Goal: Task Accomplishment & Management: Manage account settings

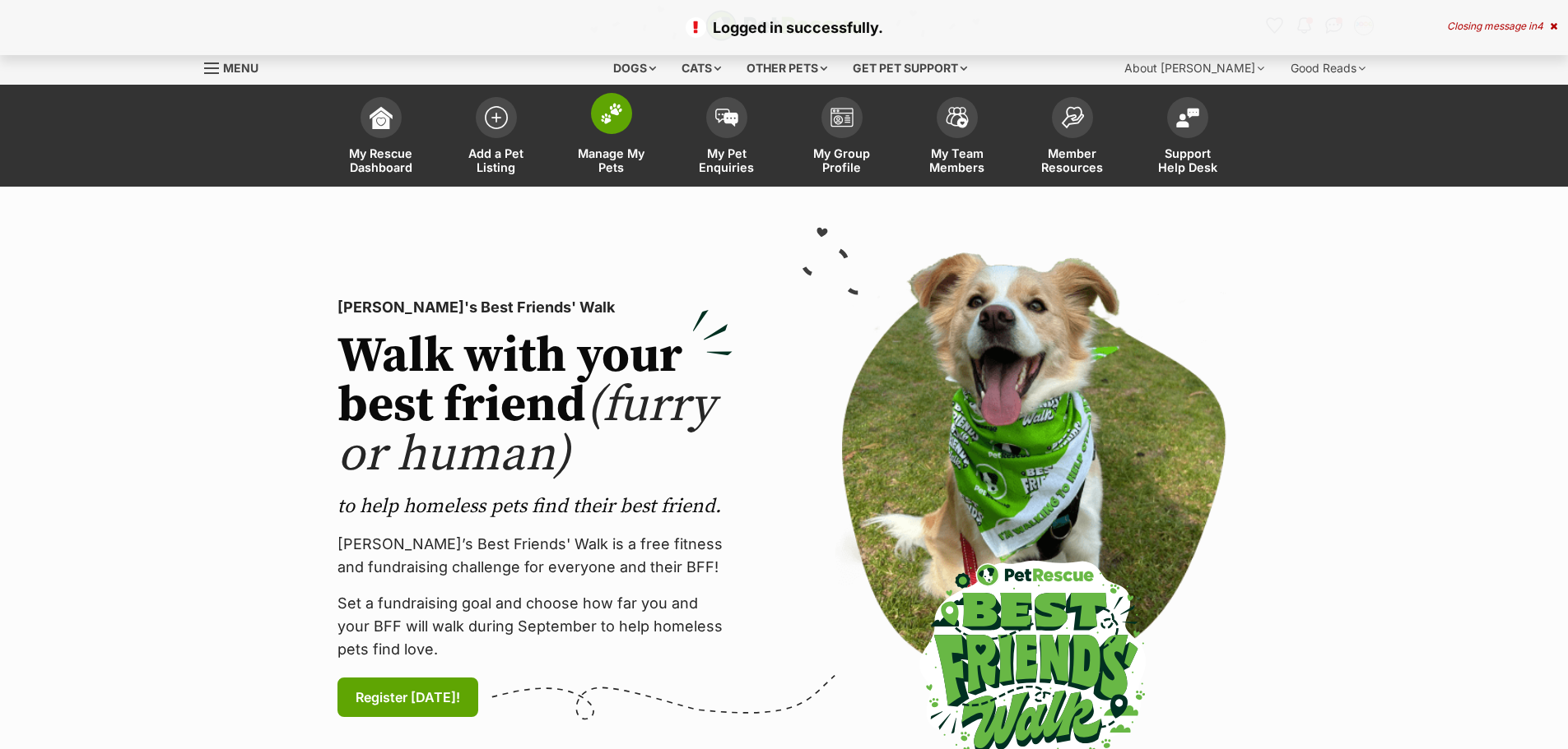
click at [630, 123] on link "Manage My Pets" at bounding box center [611, 137] width 115 height 98
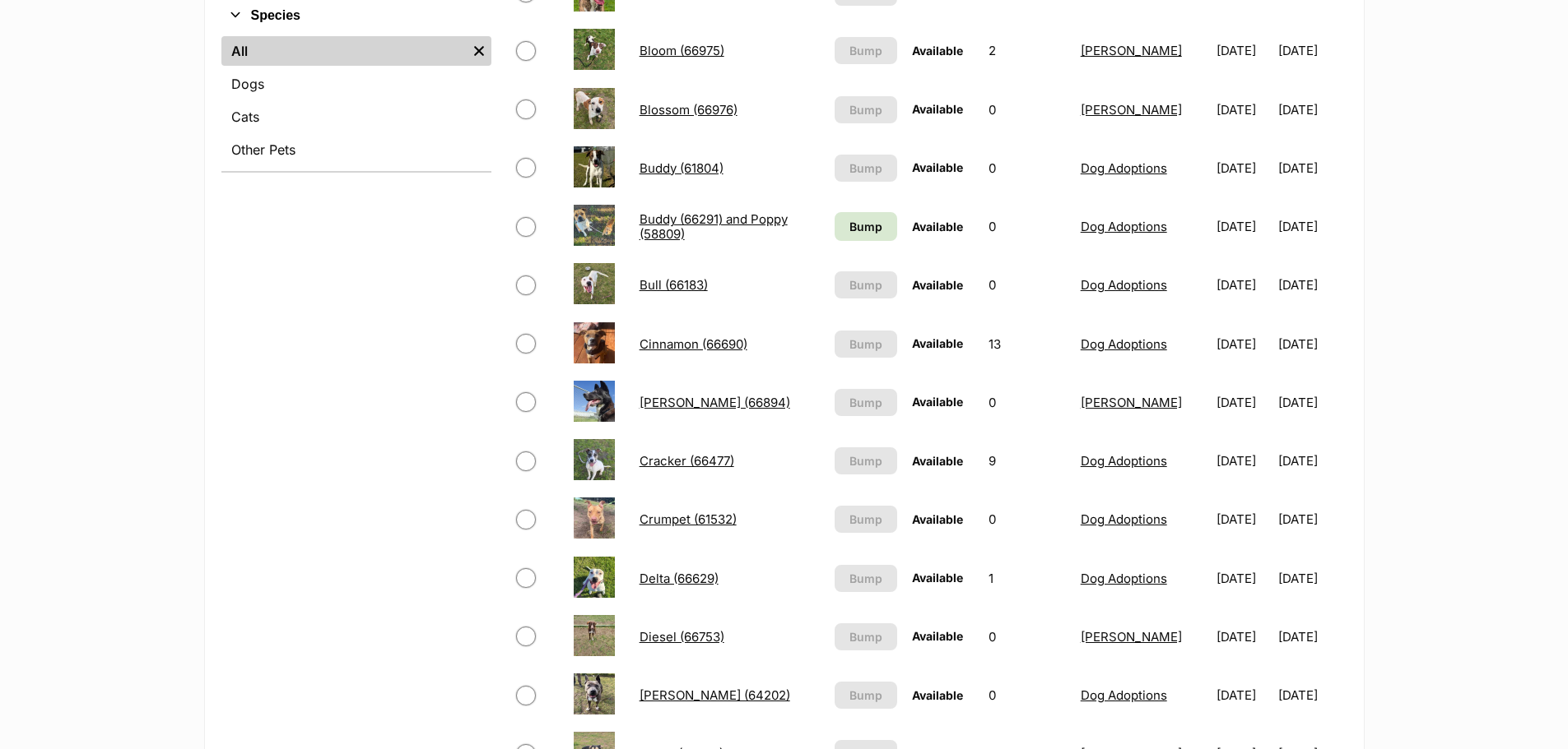
scroll to position [823, 0]
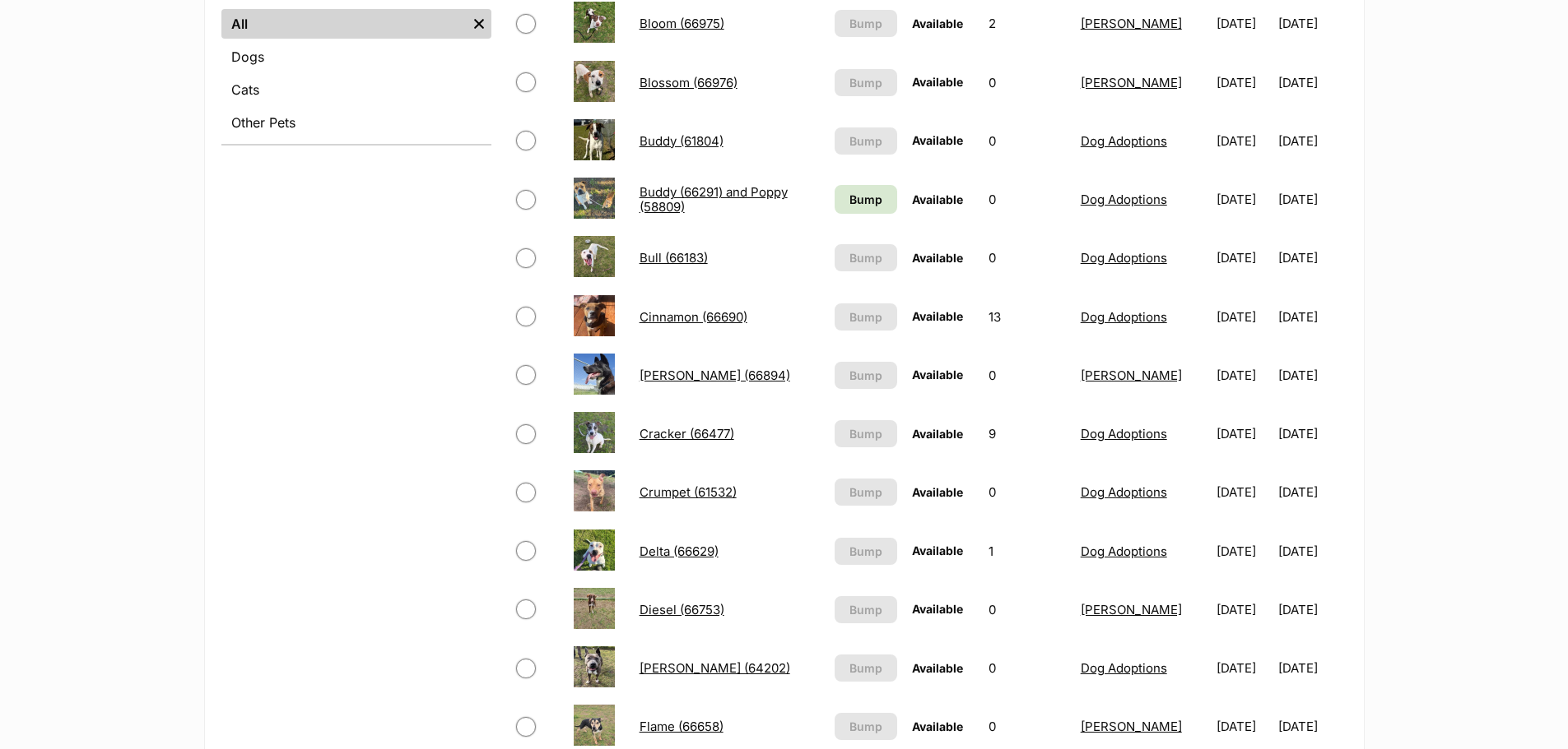
click at [515, 313] on span at bounding box center [537, 316] width 43 height 20
click at [523, 318] on input "checkbox" at bounding box center [525, 316] width 20 height 20
checkbox input "true"
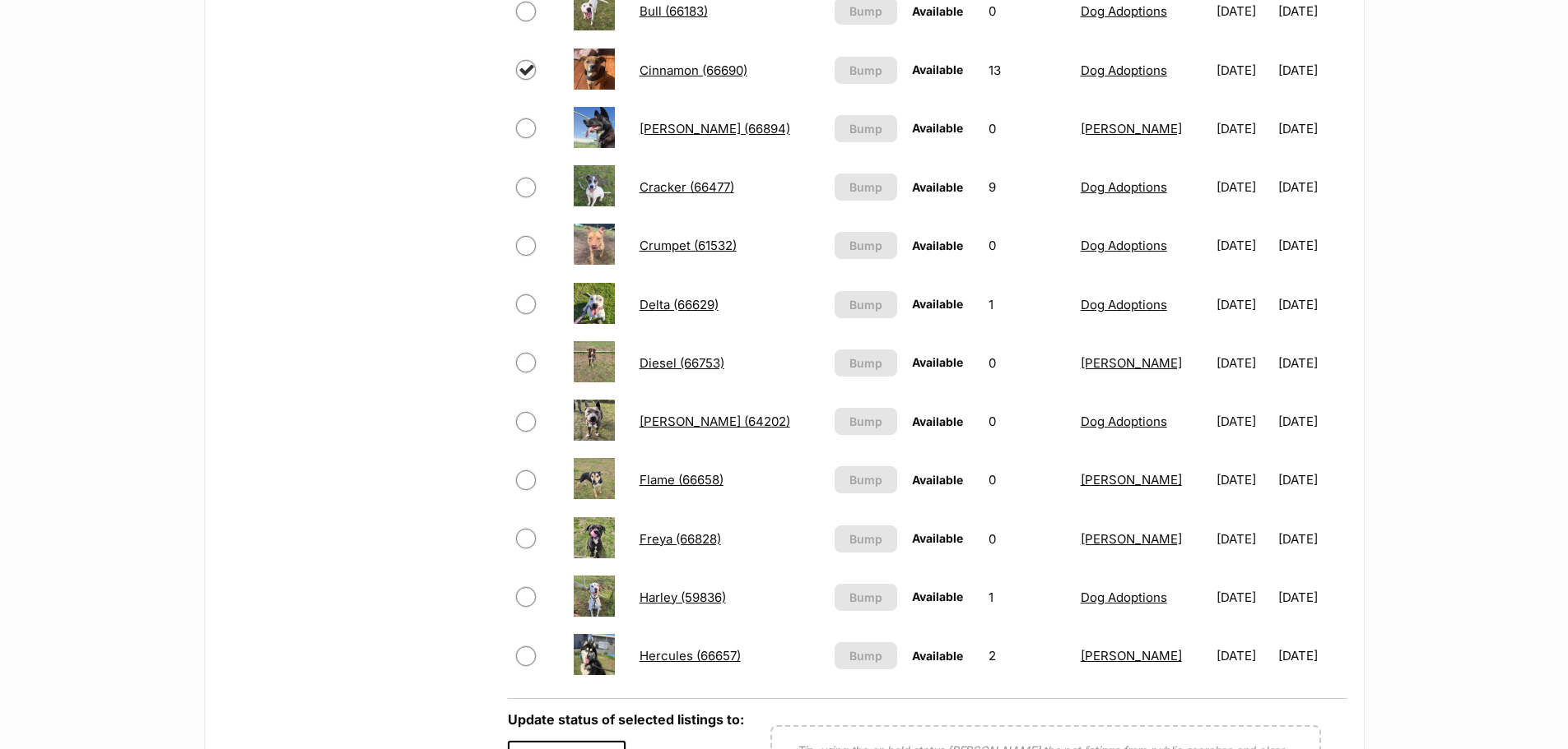
scroll to position [1151, 0]
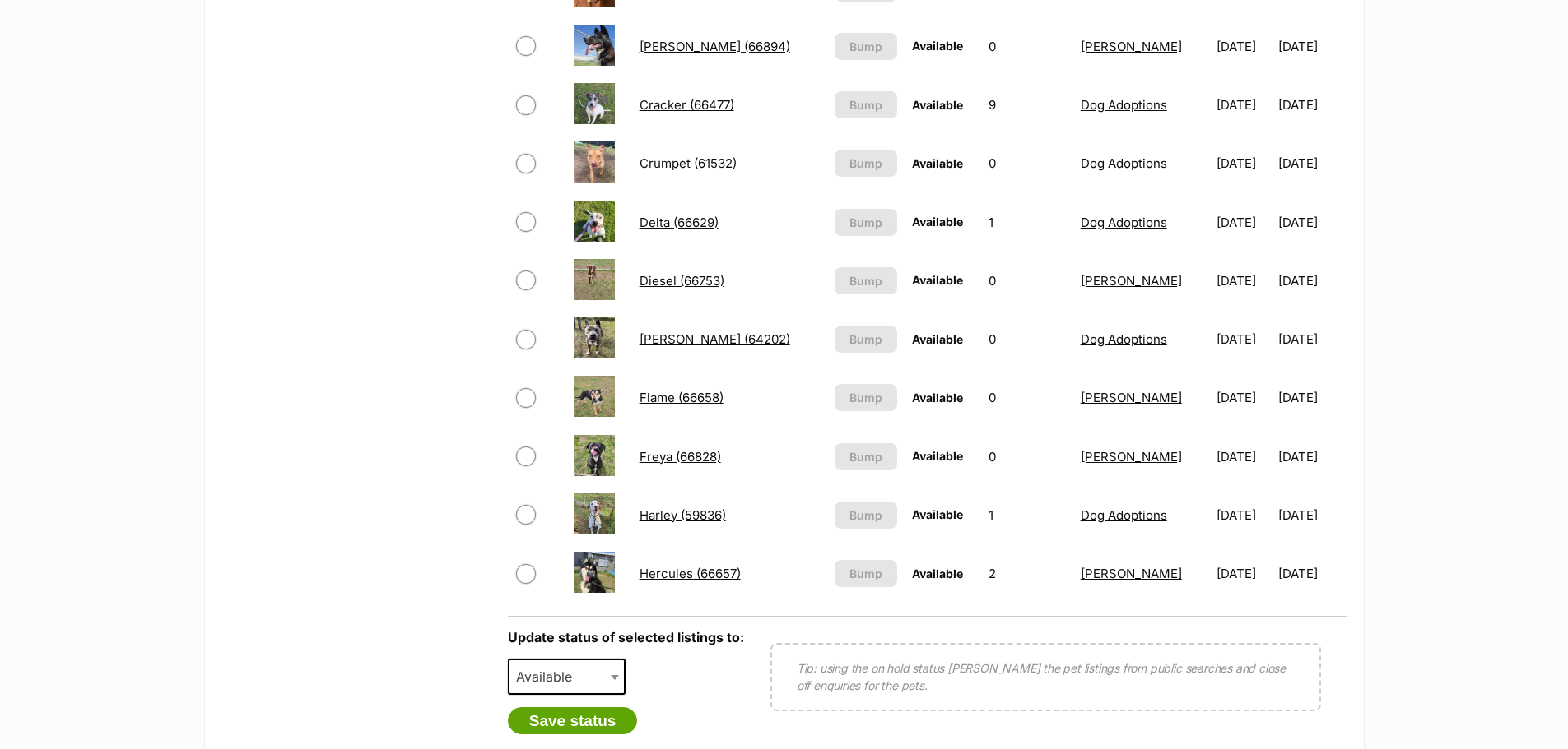
click at [608, 677] on span at bounding box center [617, 677] width 17 height 36
select select "rehomed"
click at [601, 720] on button "Save status" at bounding box center [573, 721] width 130 height 28
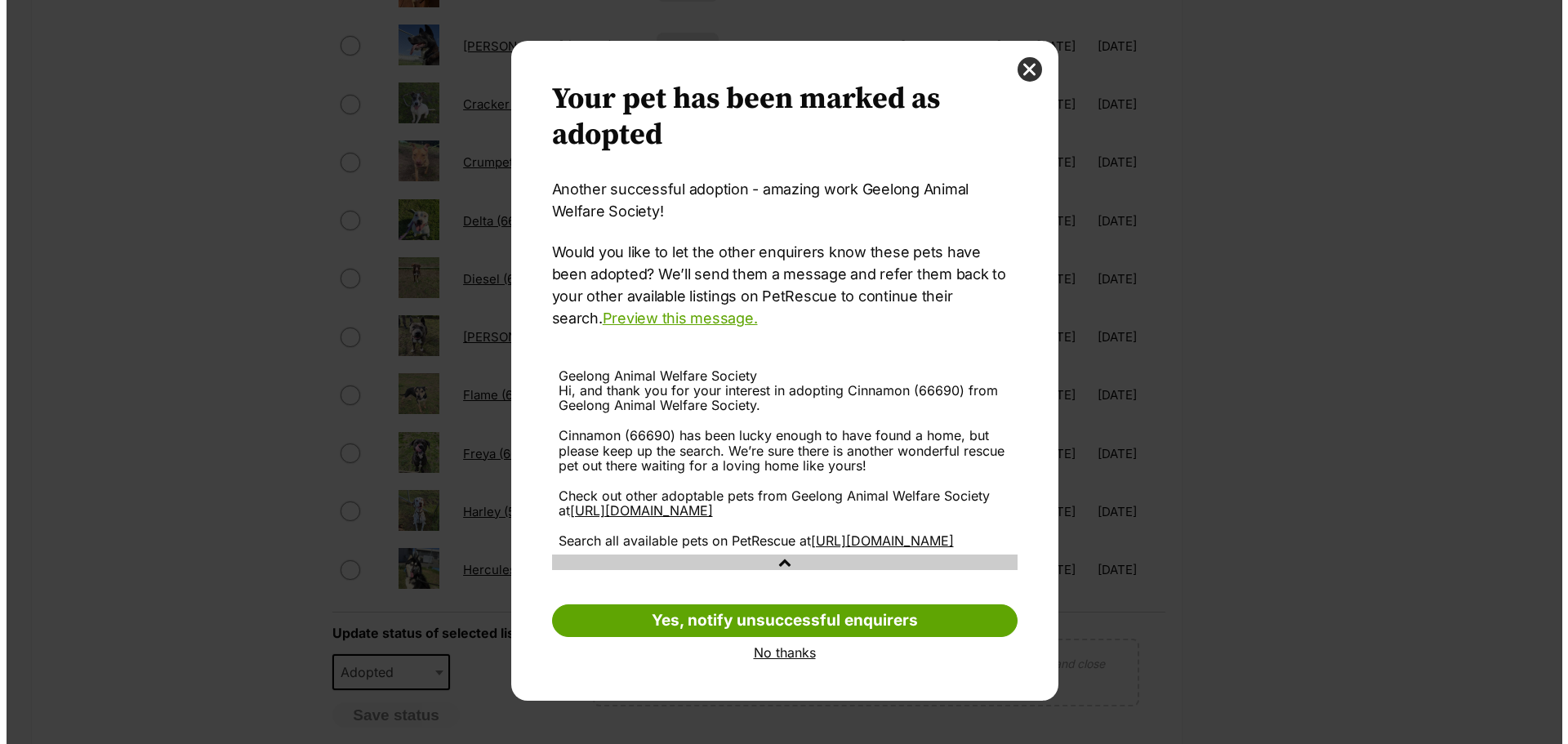
scroll to position [0, 0]
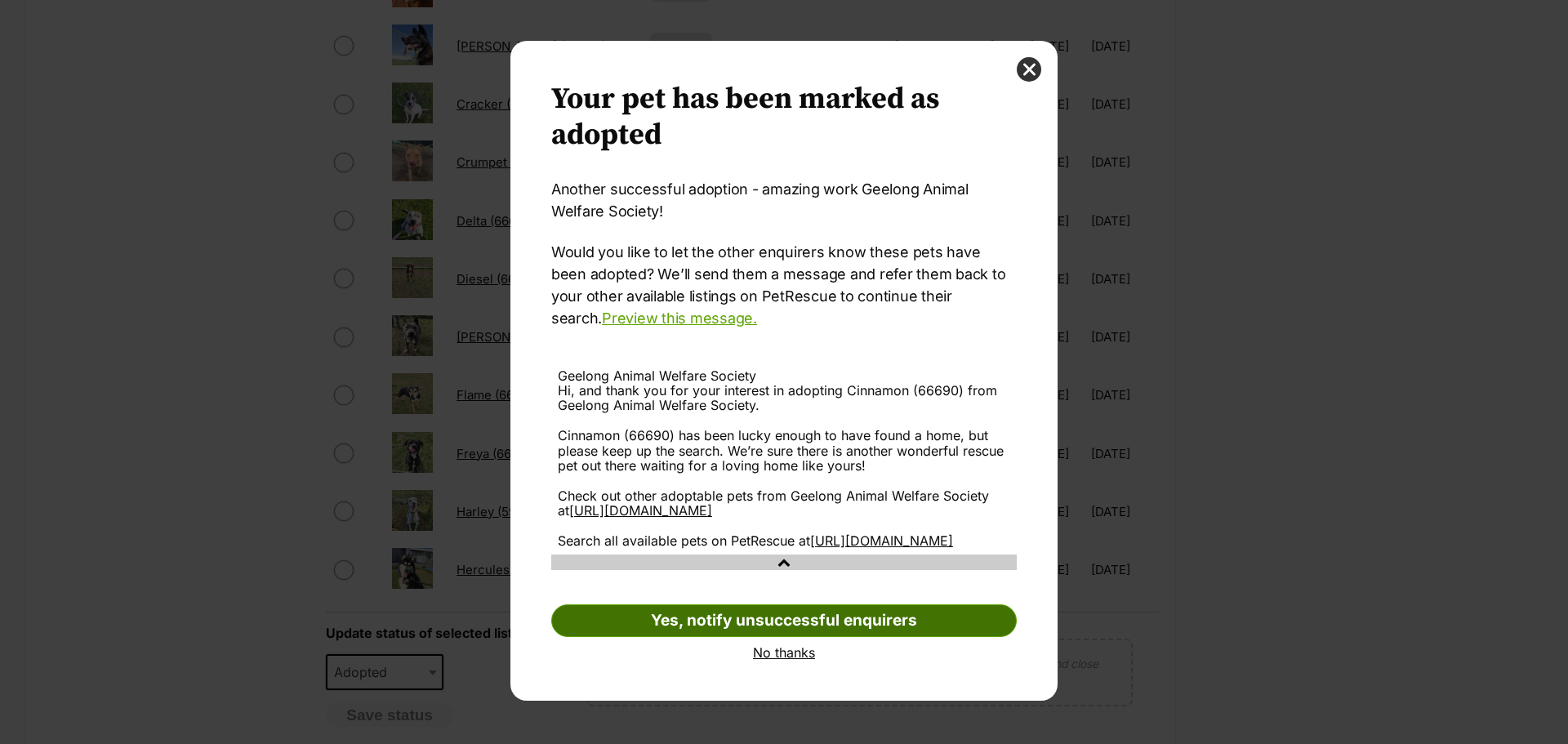
click at [790, 637] on link "Yes, notify unsuccessful enquirers" at bounding box center [784, 620] width 465 height 33
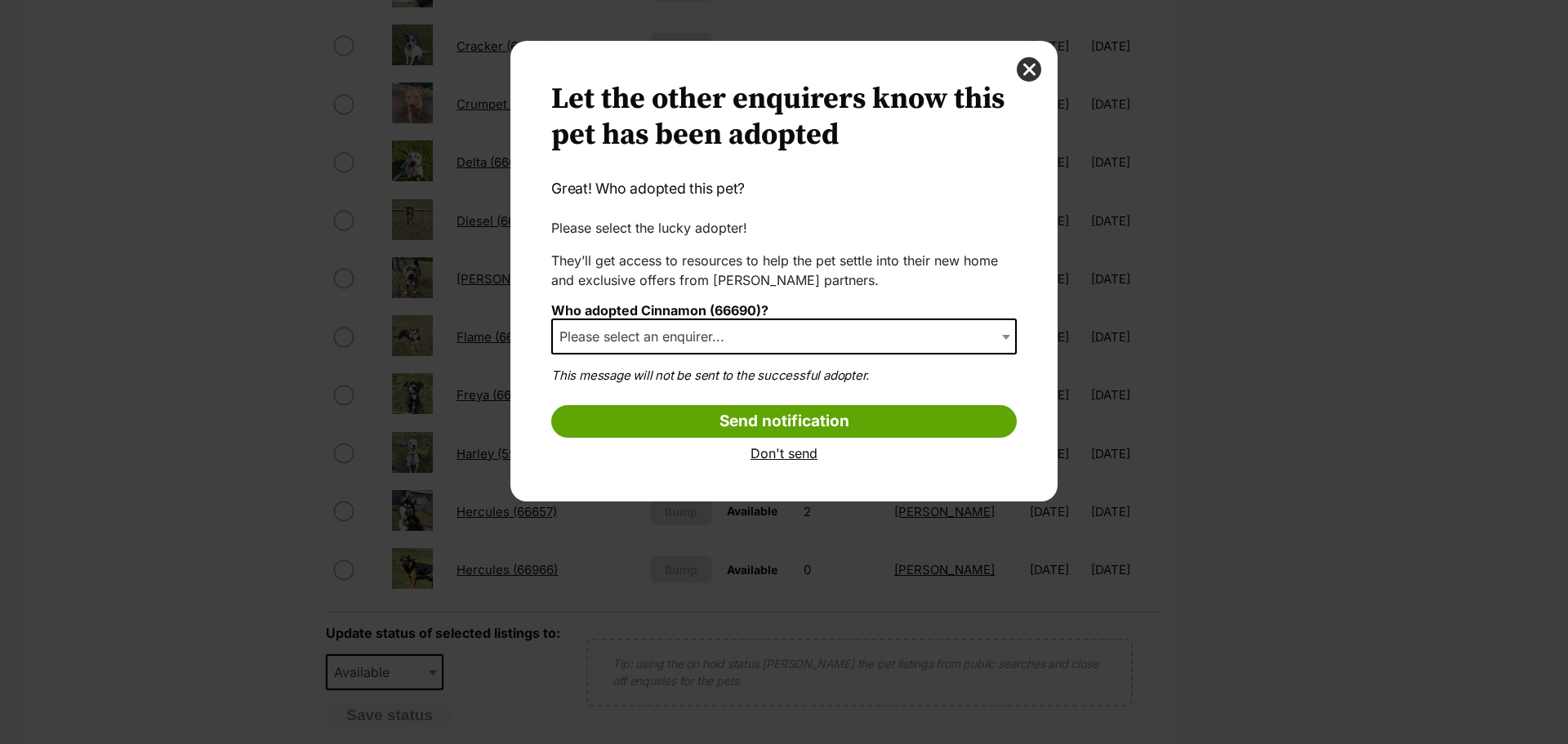
click at [790, 457] on link "Don't send" at bounding box center [784, 453] width 465 height 15
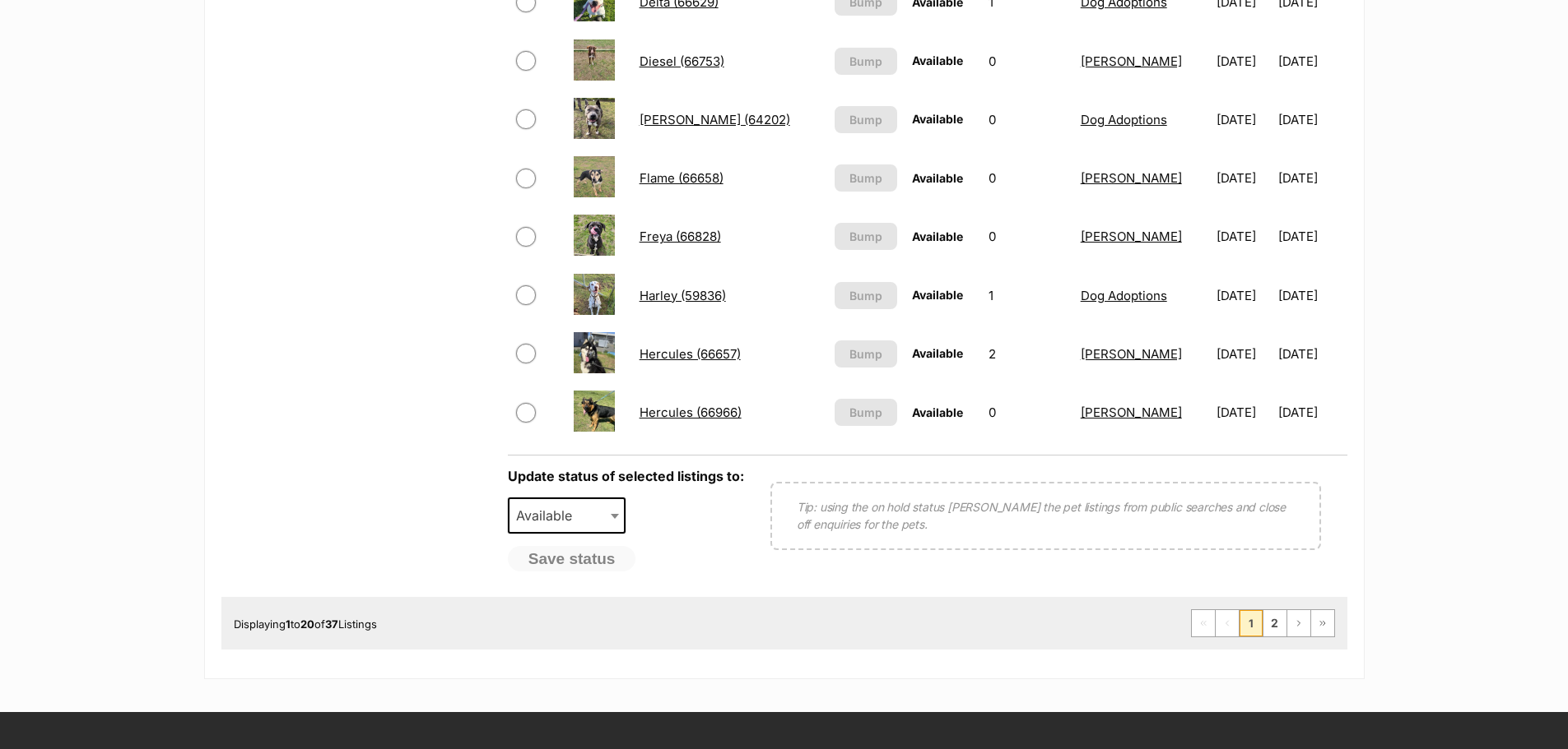
scroll to position [1316, 0]
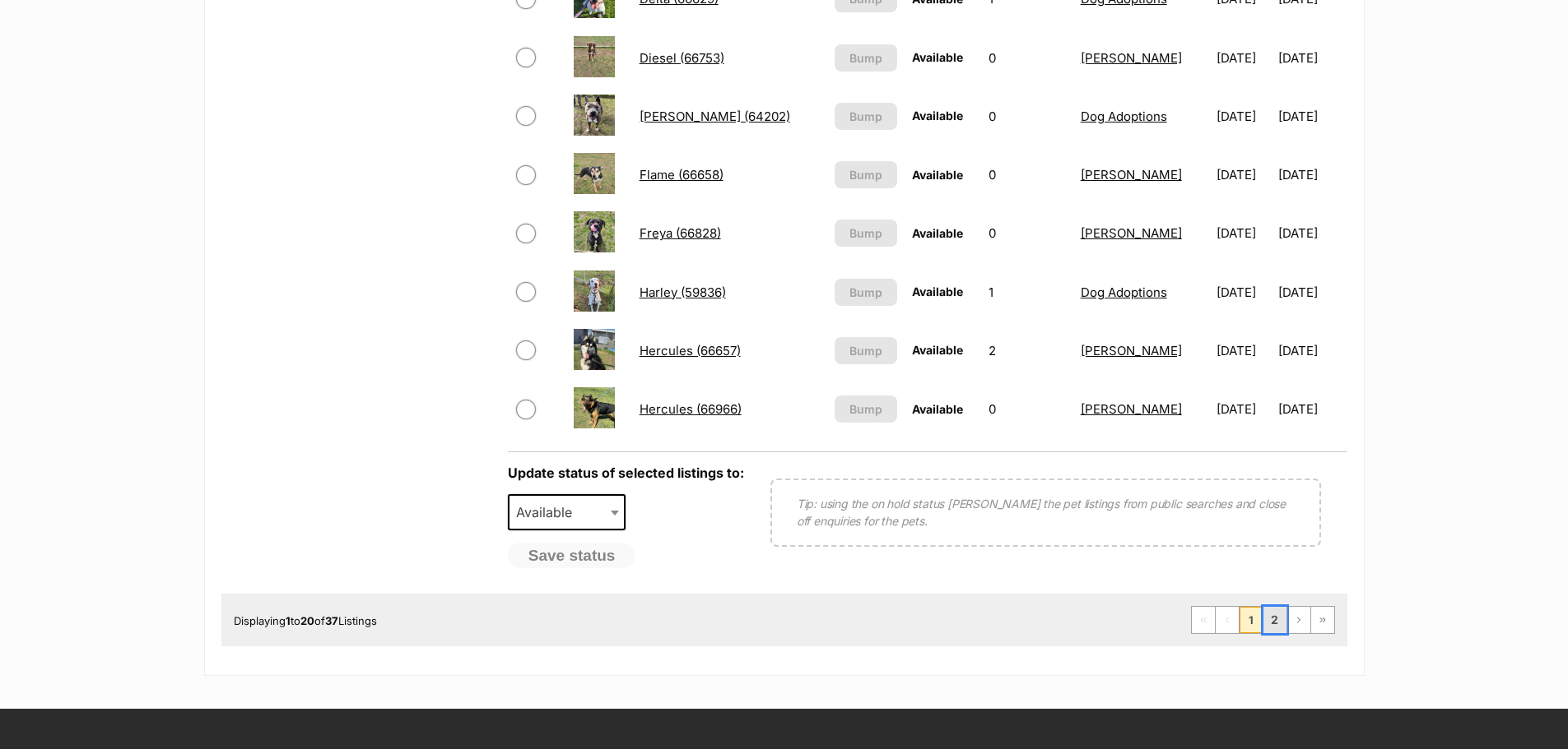
click at [1274, 625] on link "2" at bounding box center [1274, 620] width 23 height 26
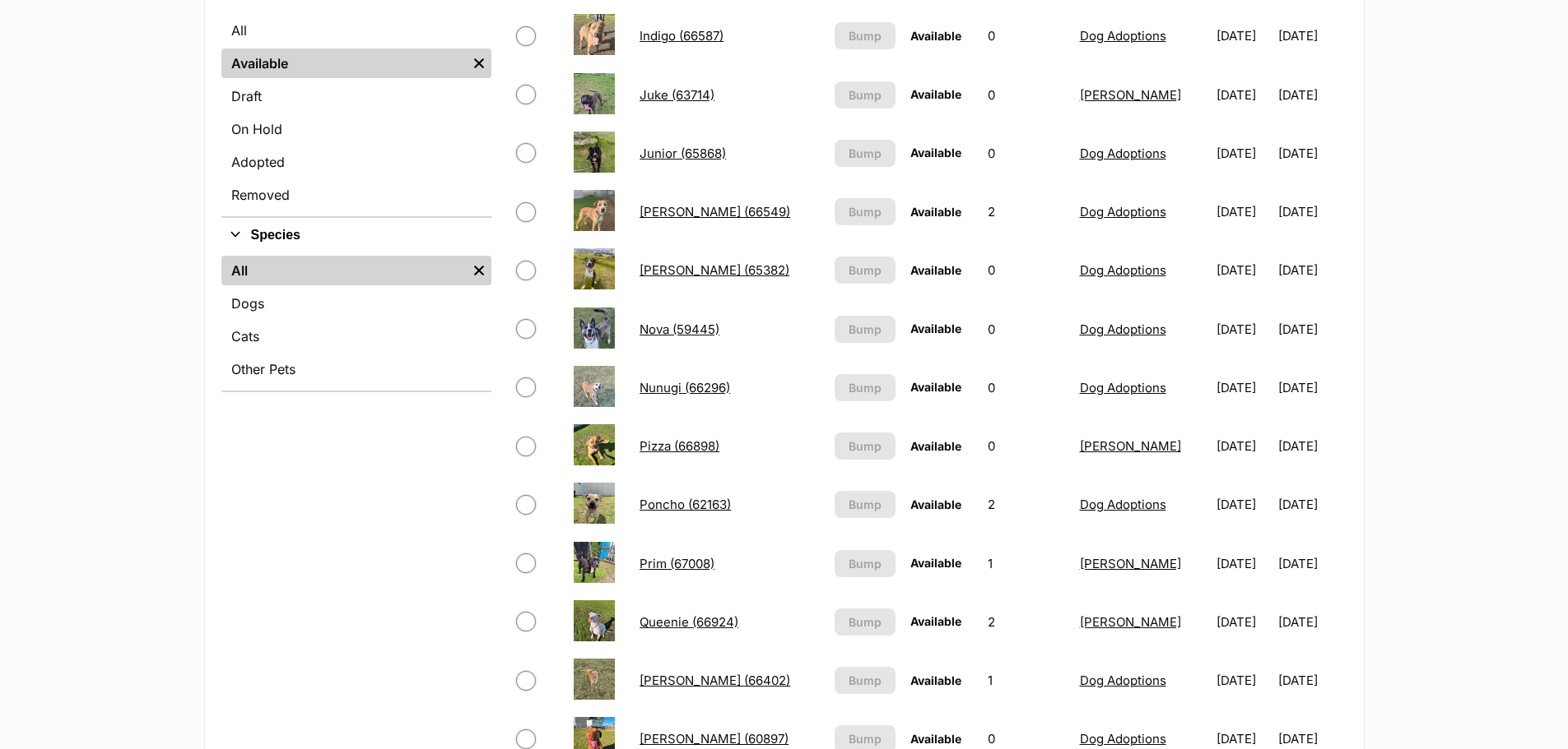
scroll to position [658, 0]
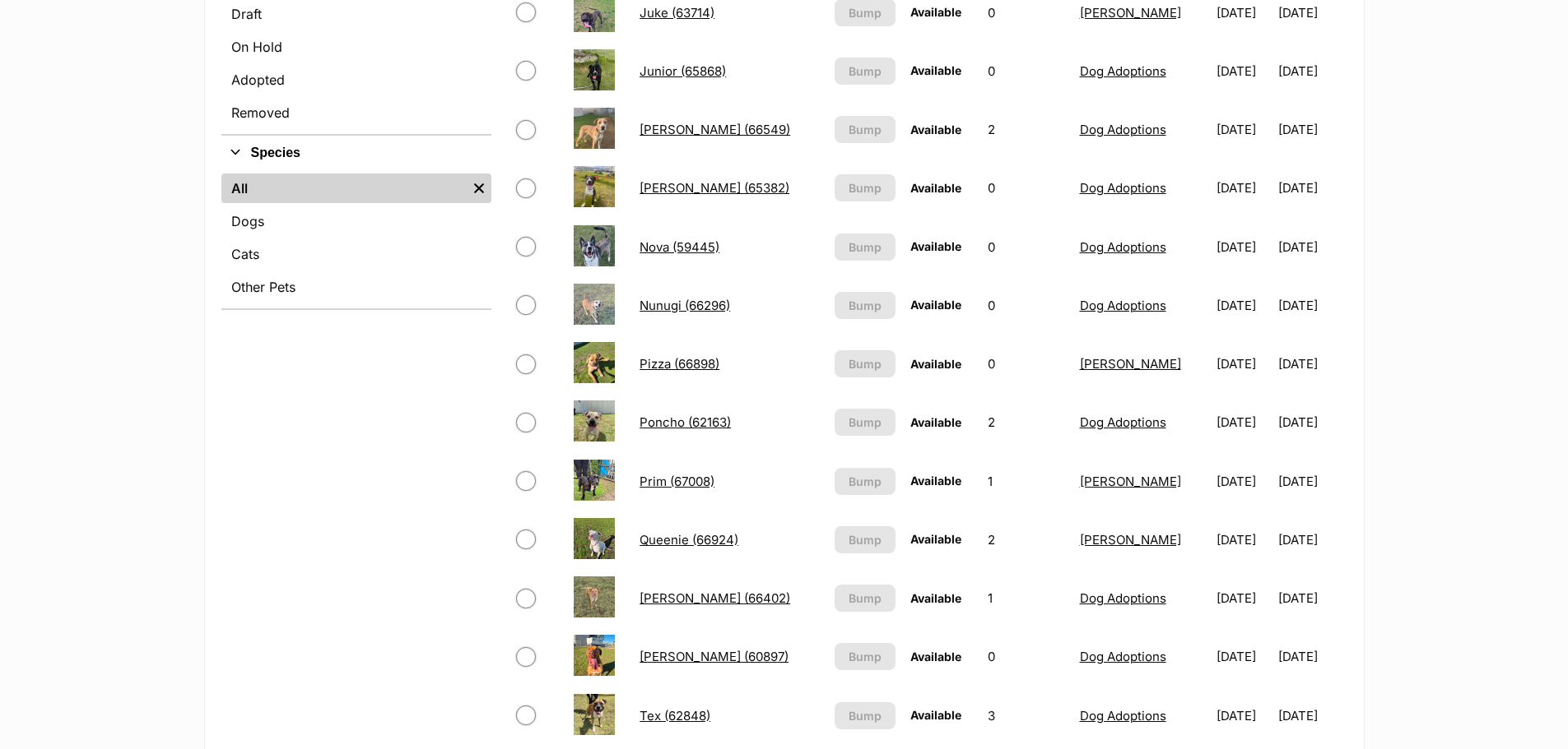
click at [537, 540] on span at bounding box center [537, 539] width 43 height 20
click at [527, 541] on input "checkbox" at bounding box center [525, 539] width 20 height 20
checkbox input "true"
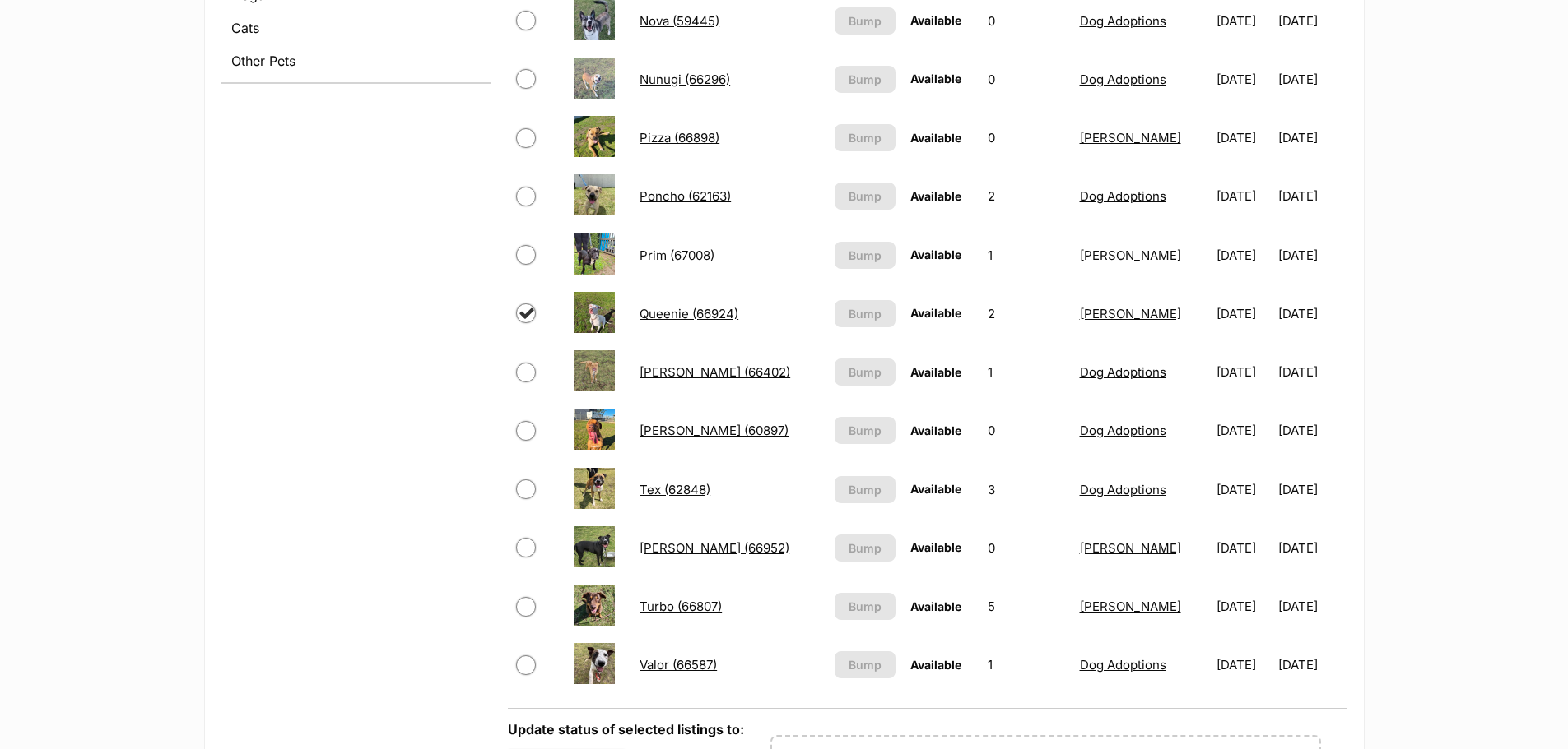
scroll to position [905, 0]
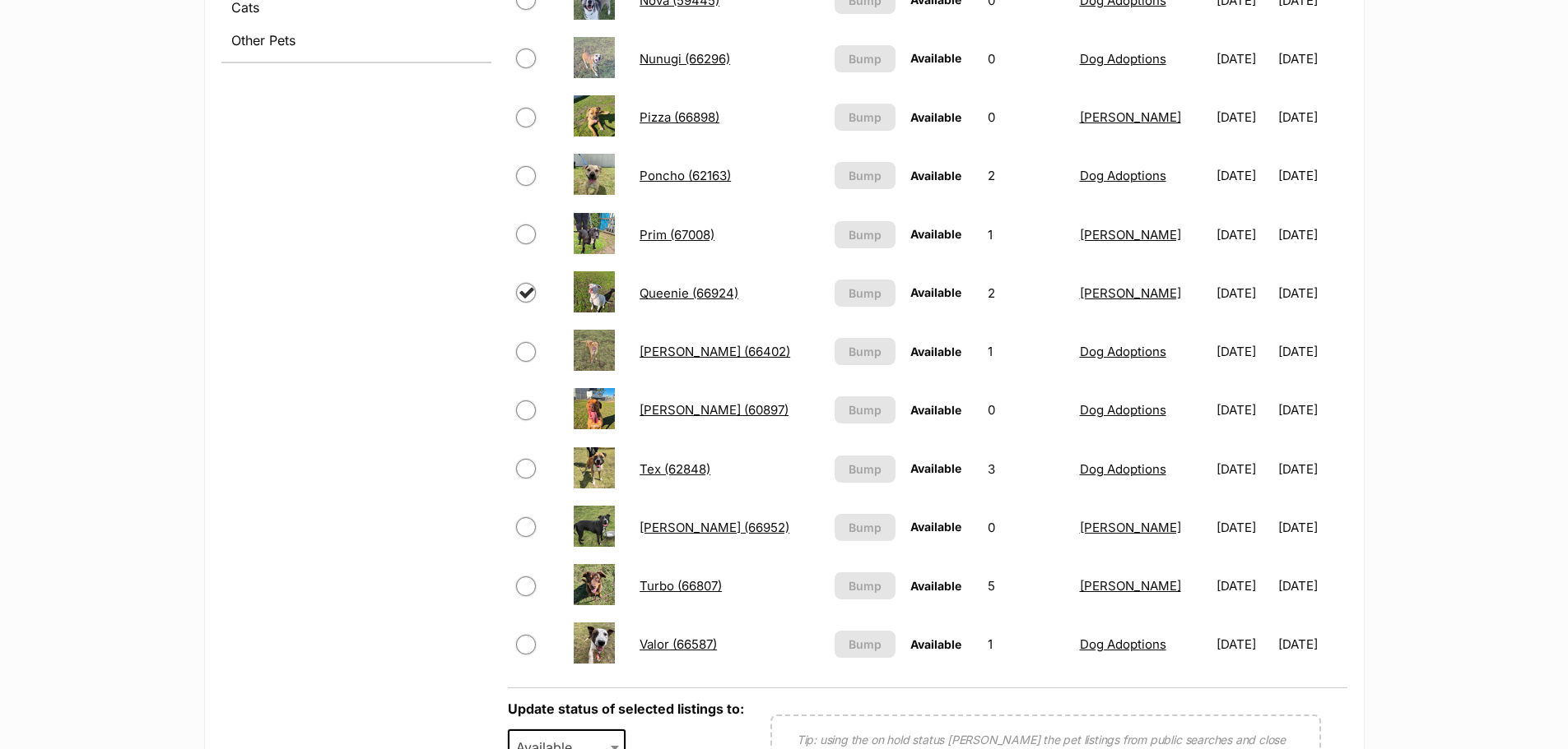
click at [522, 527] on input "checkbox" at bounding box center [525, 526] width 20 height 20
checkbox input "true"
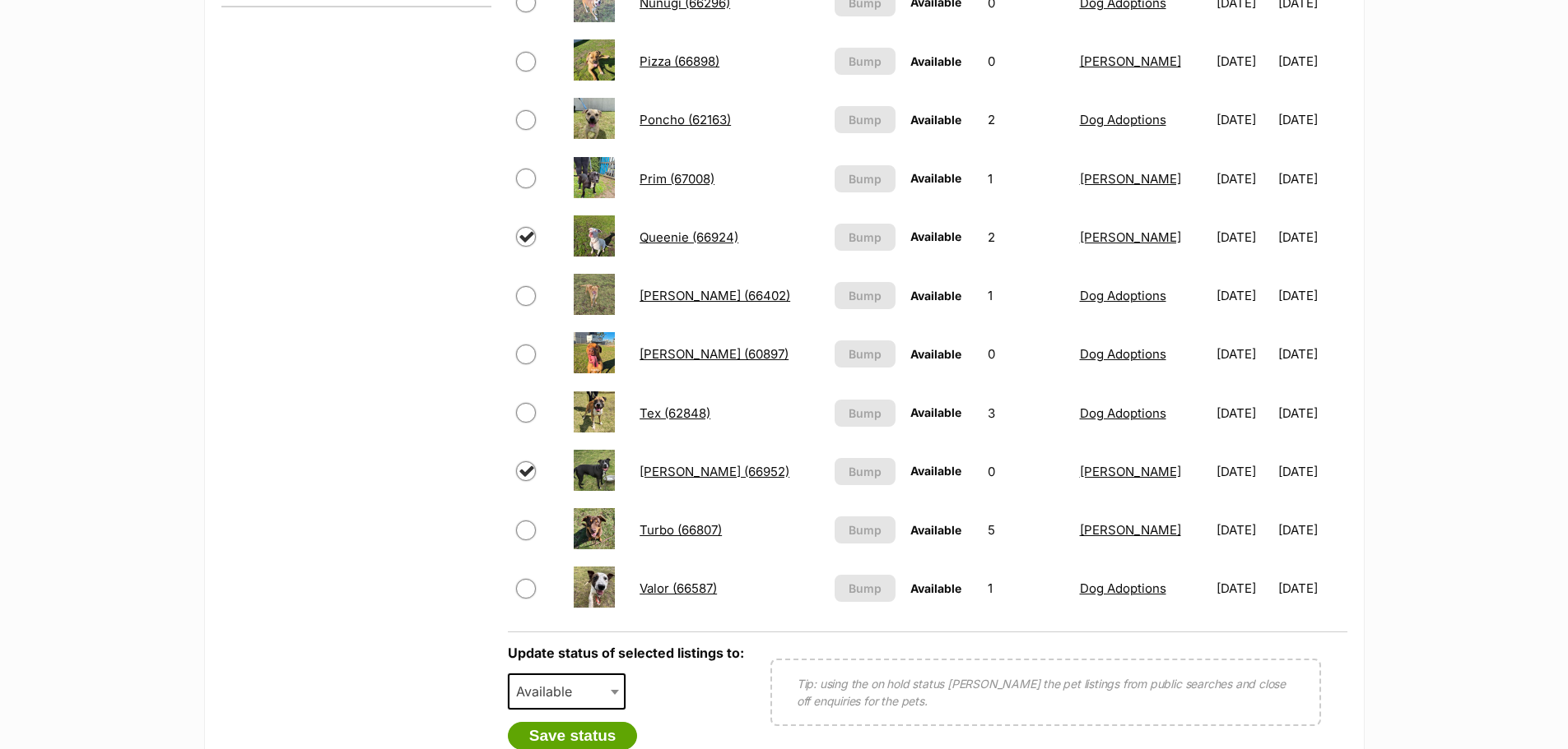
scroll to position [987, 0]
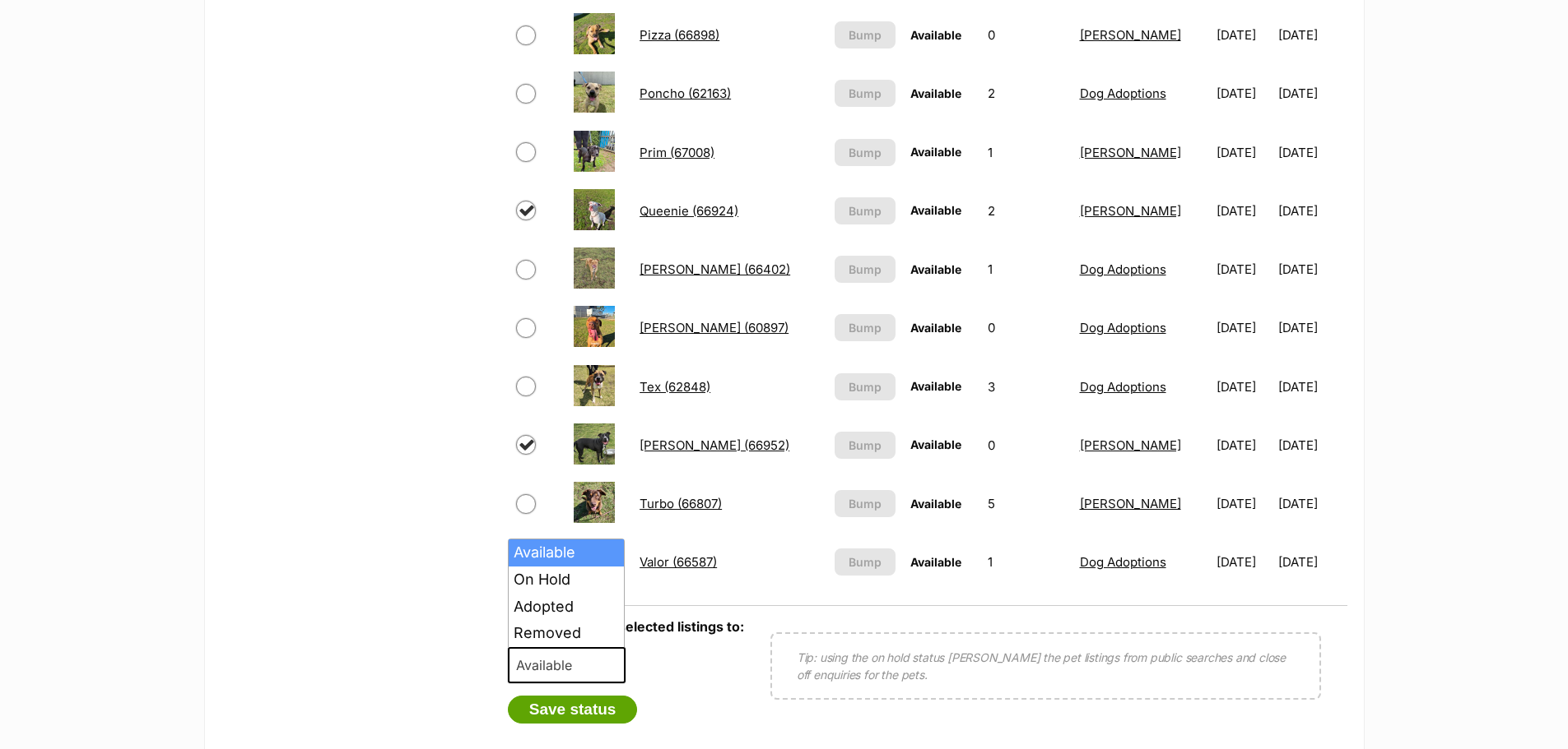
click at [590, 668] on span "Available" at bounding box center [567, 665] width 119 height 36
select select "rehomed"
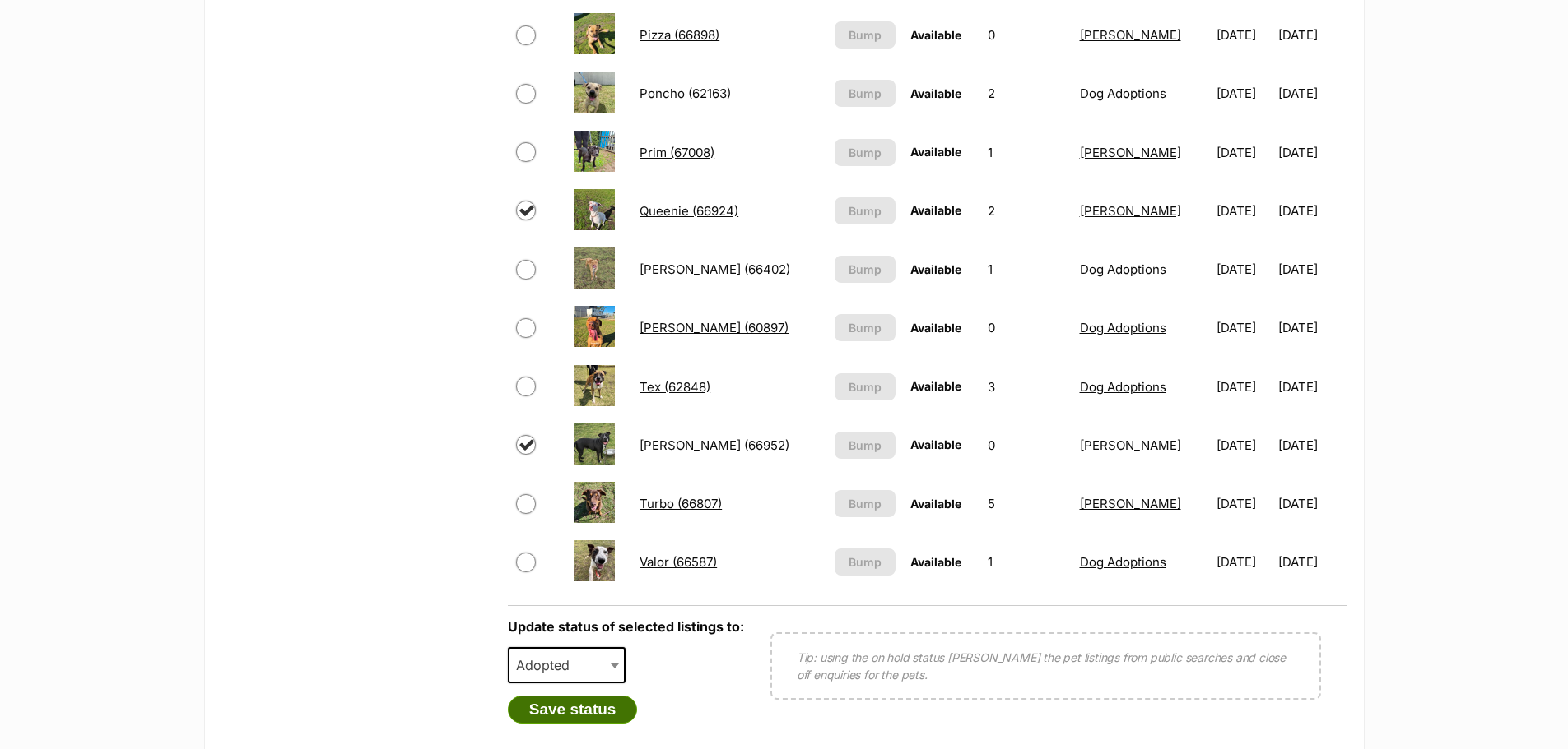
click at [591, 717] on button "Save status" at bounding box center [573, 710] width 130 height 28
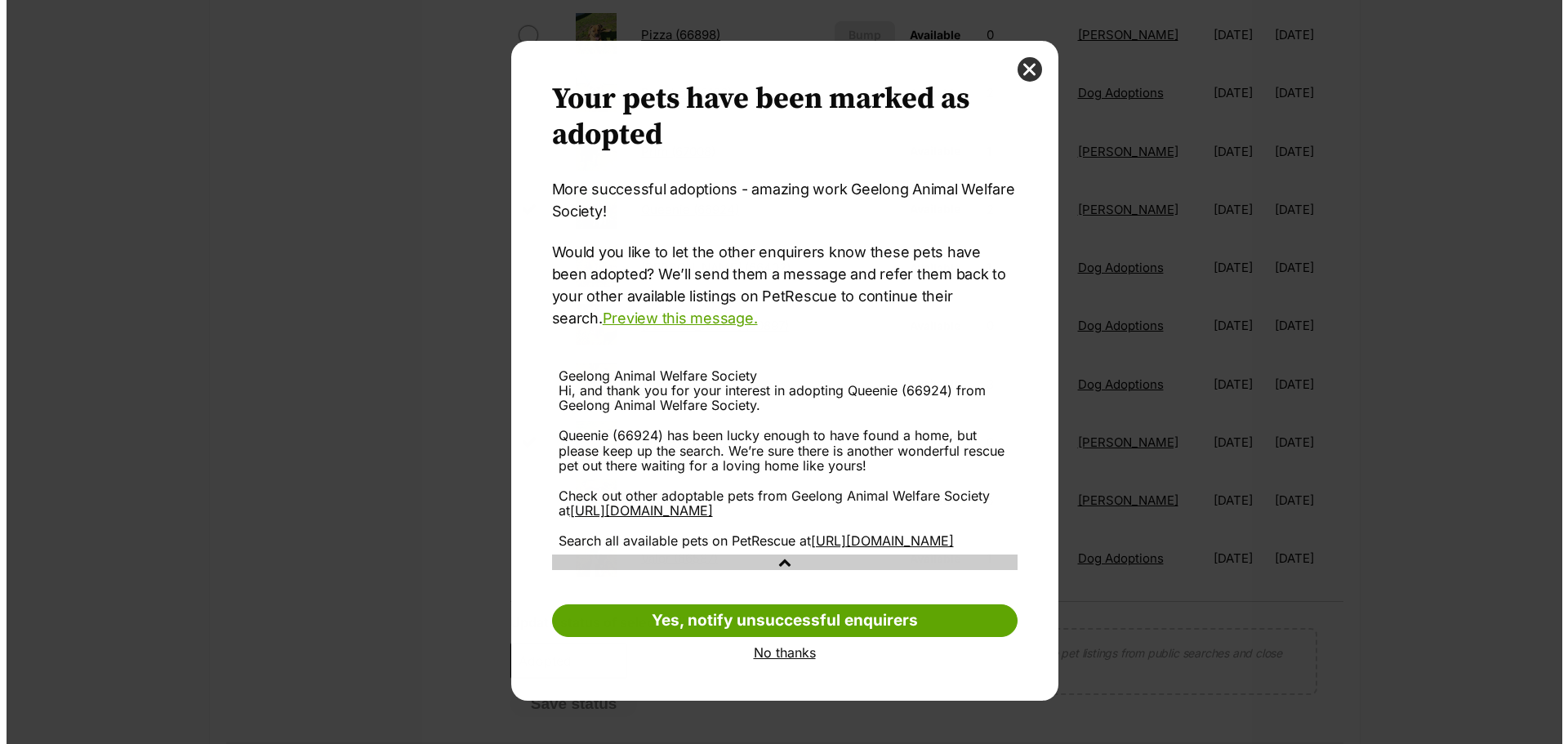
scroll to position [0, 0]
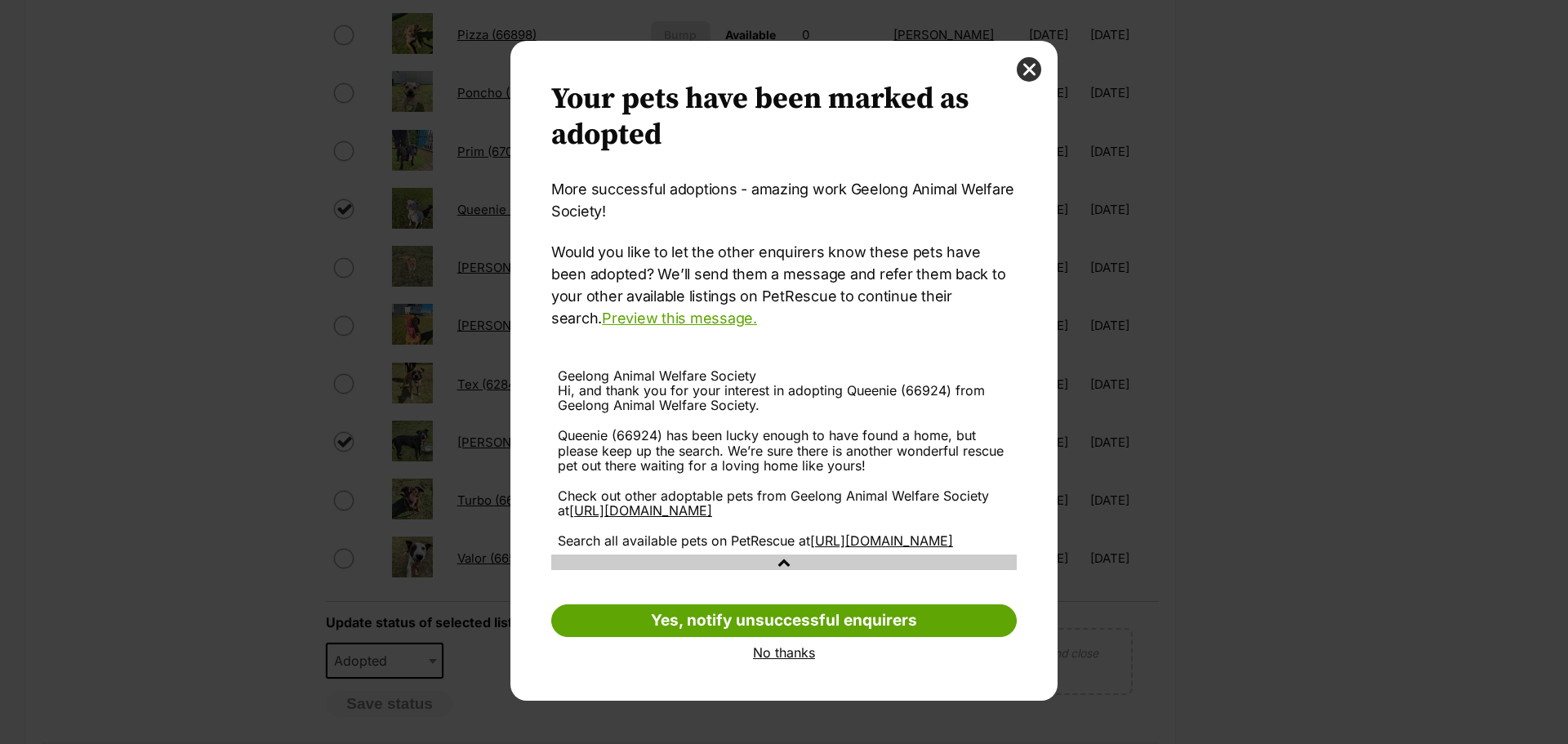
click at [792, 660] on link "No thanks" at bounding box center [784, 653] width 465 height 15
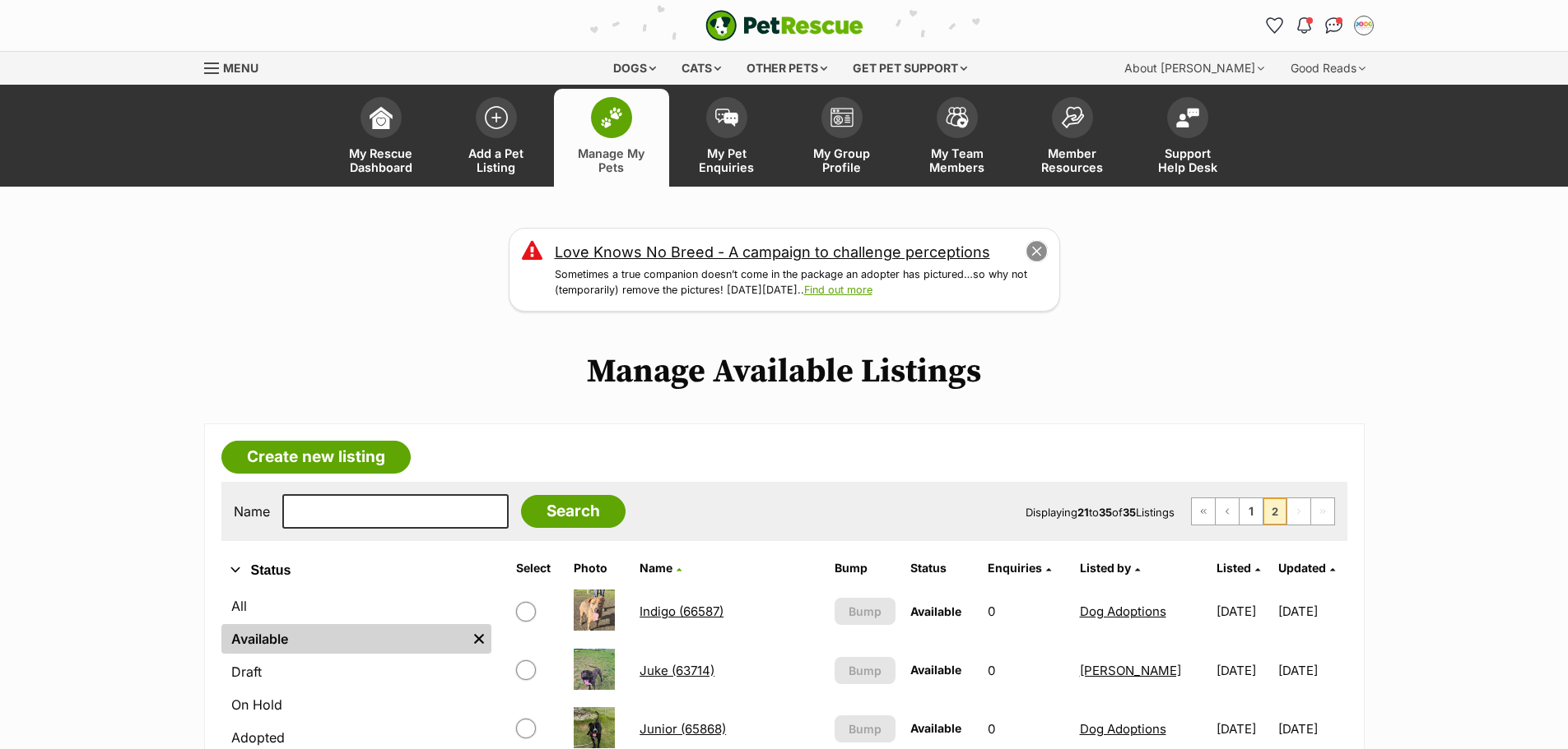
click at [1032, 256] on button "close" at bounding box center [1036, 252] width 23 height 23
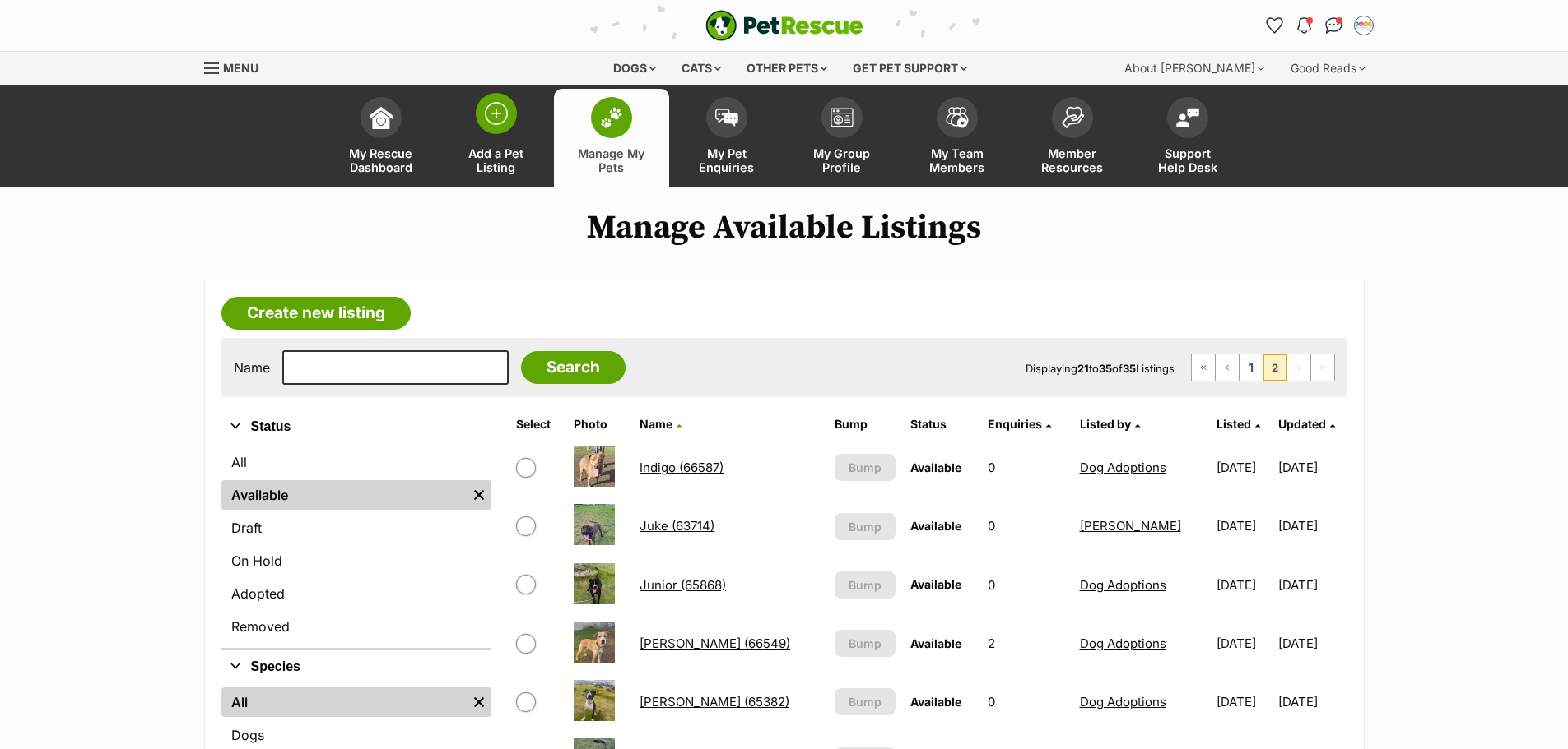
click at [508, 140] on link "Add a Pet Listing" at bounding box center [496, 137] width 115 height 98
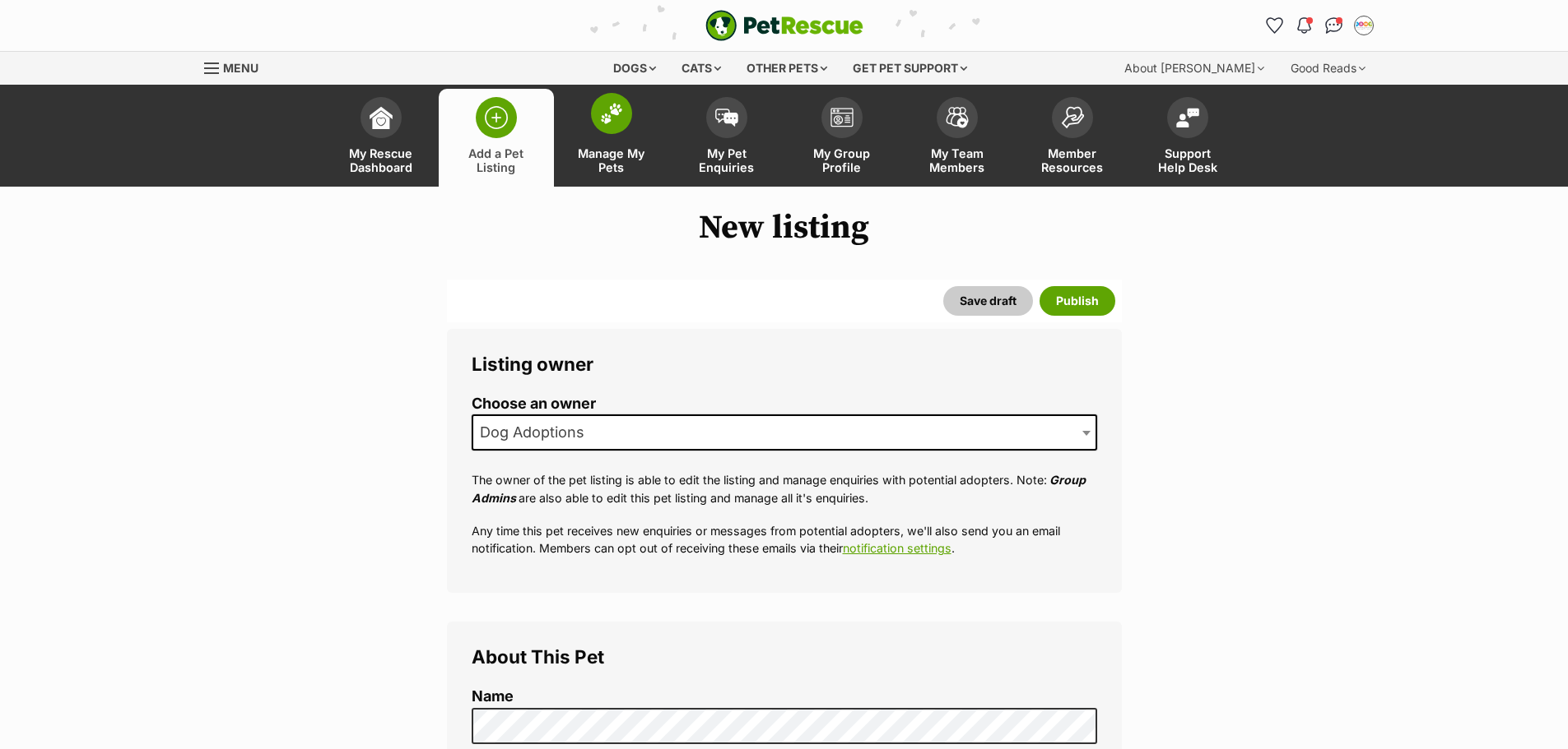
click at [602, 139] on link "Manage My Pets" at bounding box center [611, 137] width 115 height 98
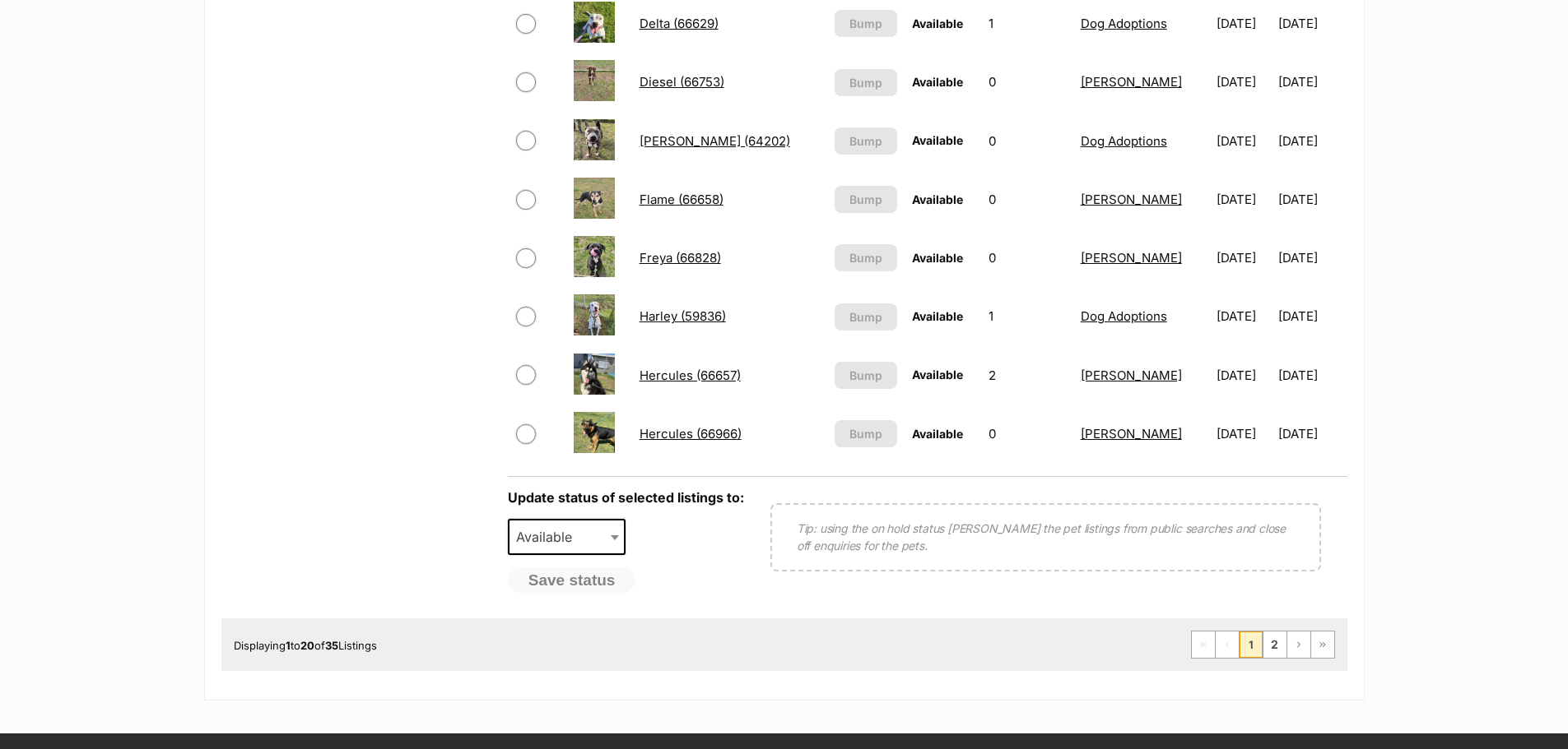
scroll to position [1151, 0]
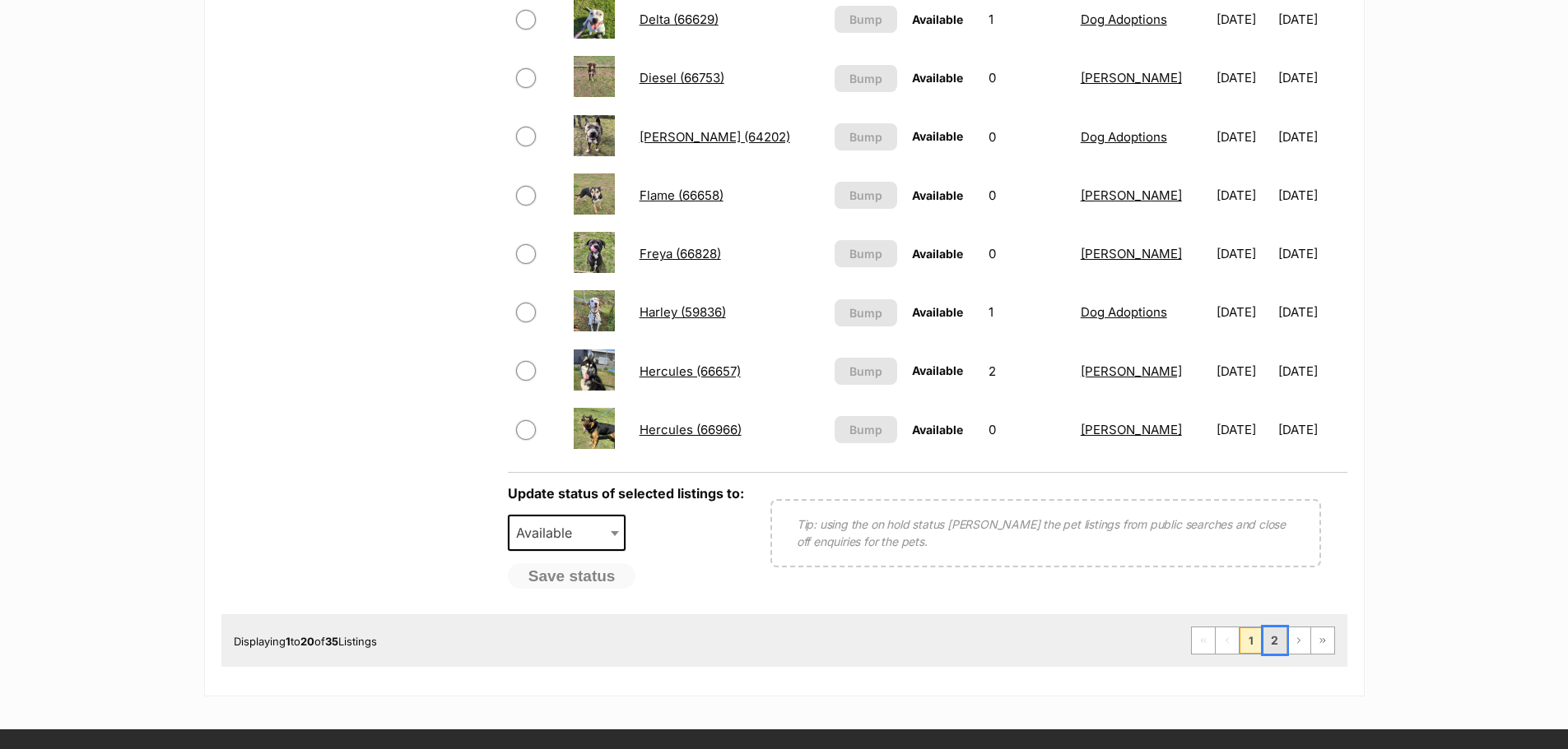
click at [1268, 641] on link "2" at bounding box center [1274, 641] width 23 height 26
